Goal: Navigation & Orientation: Find specific page/section

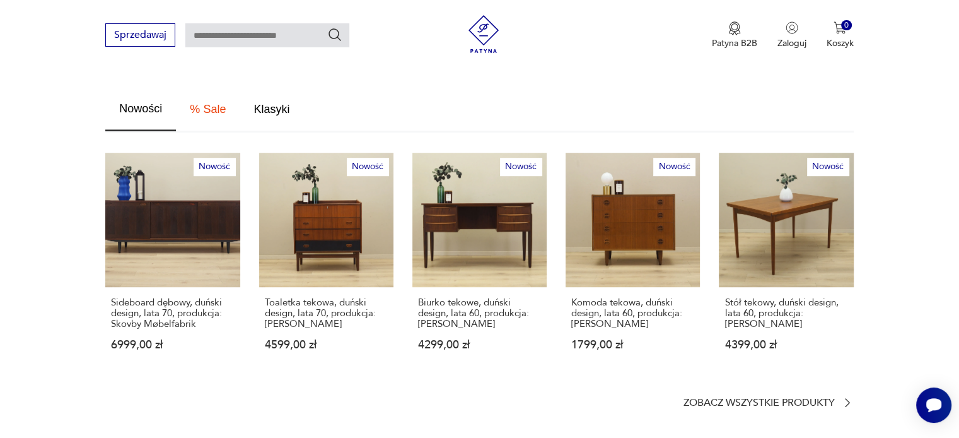
scroll to position [757, 0]
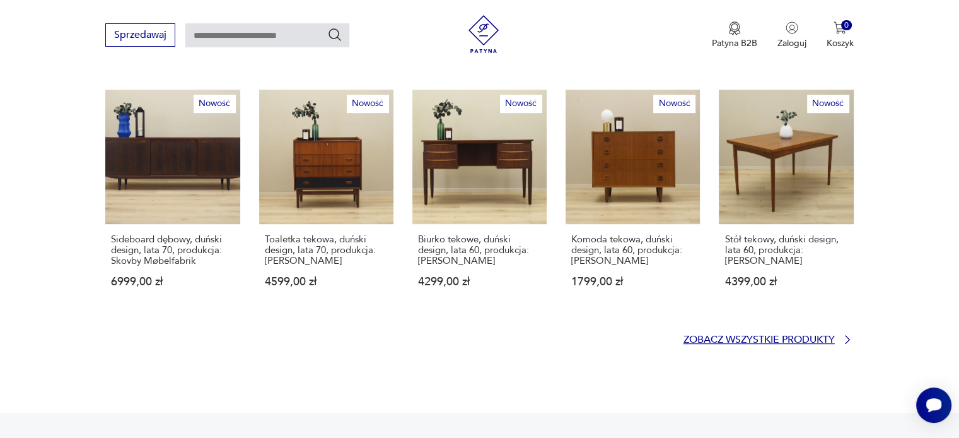
click at [716, 335] on p "Zobacz wszystkie produkty" at bounding box center [759, 339] width 151 height 8
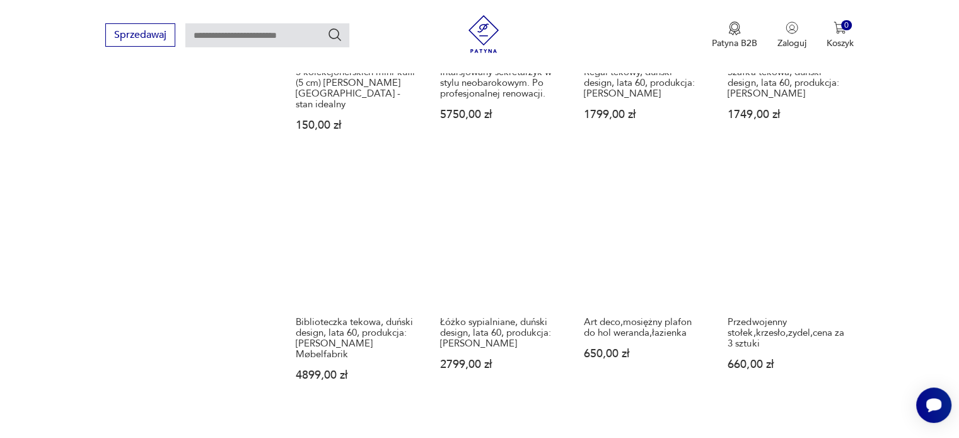
scroll to position [1002, 0]
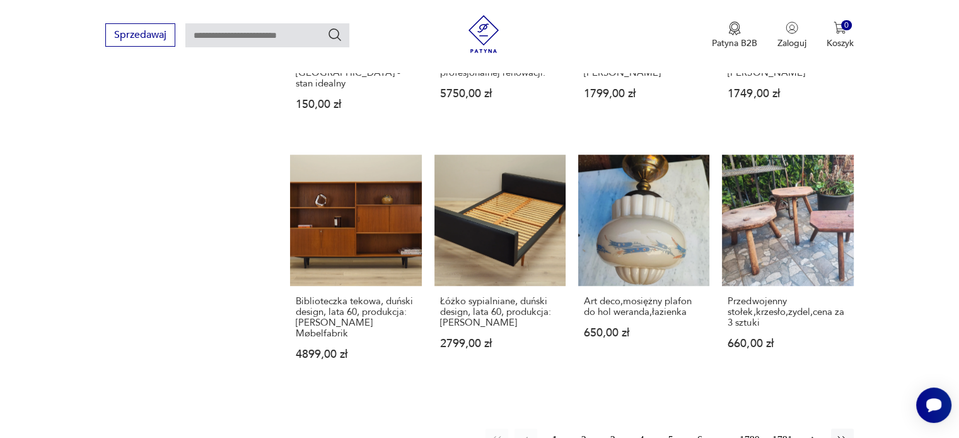
click at [813, 433] on icon "button" at bounding box center [813, 439] width 13 height 13
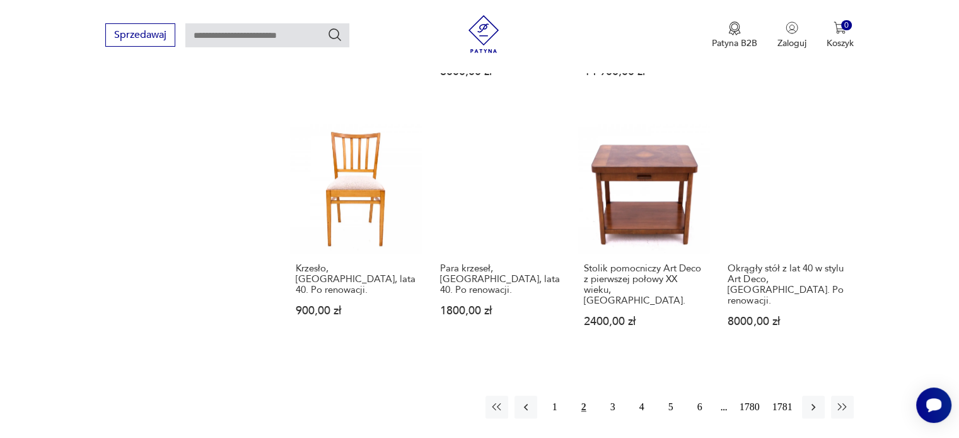
scroll to position [1045, 0]
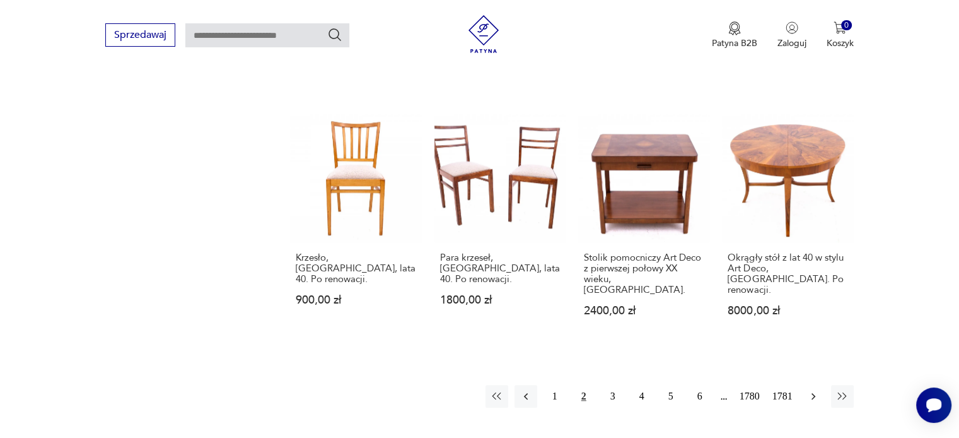
click at [812, 390] on icon "button" at bounding box center [813, 396] width 13 height 13
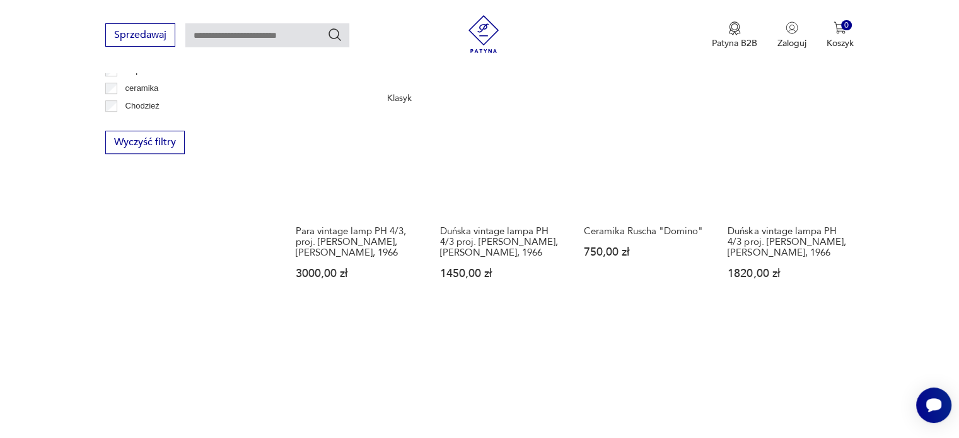
scroll to position [919, 0]
